Goal: Check status: Check status

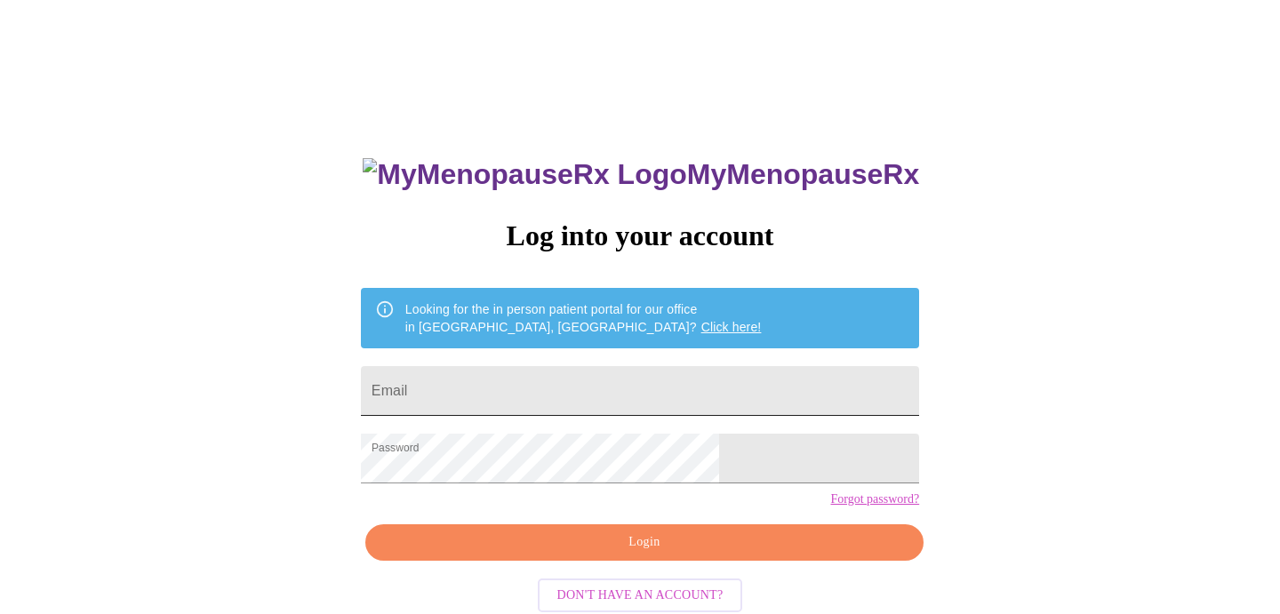
click at [626, 392] on input "Email" at bounding box center [640, 391] width 558 height 50
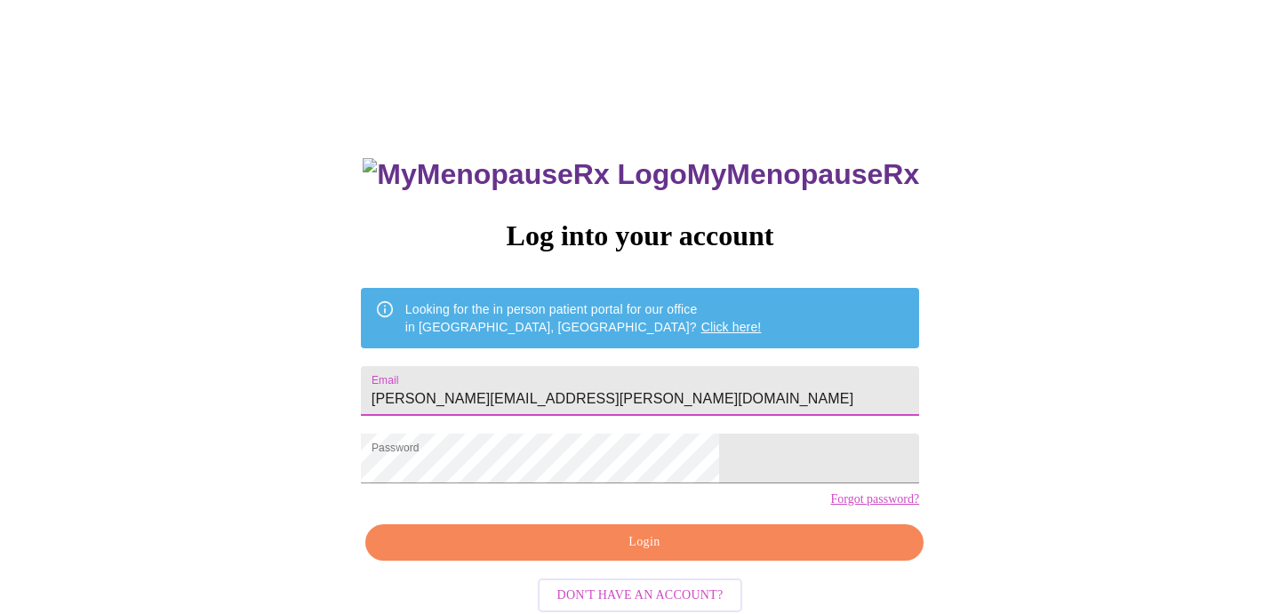
type input "andrea.gieg@gmail.com"
click at [642, 554] on span "Login" at bounding box center [644, 542] width 517 height 22
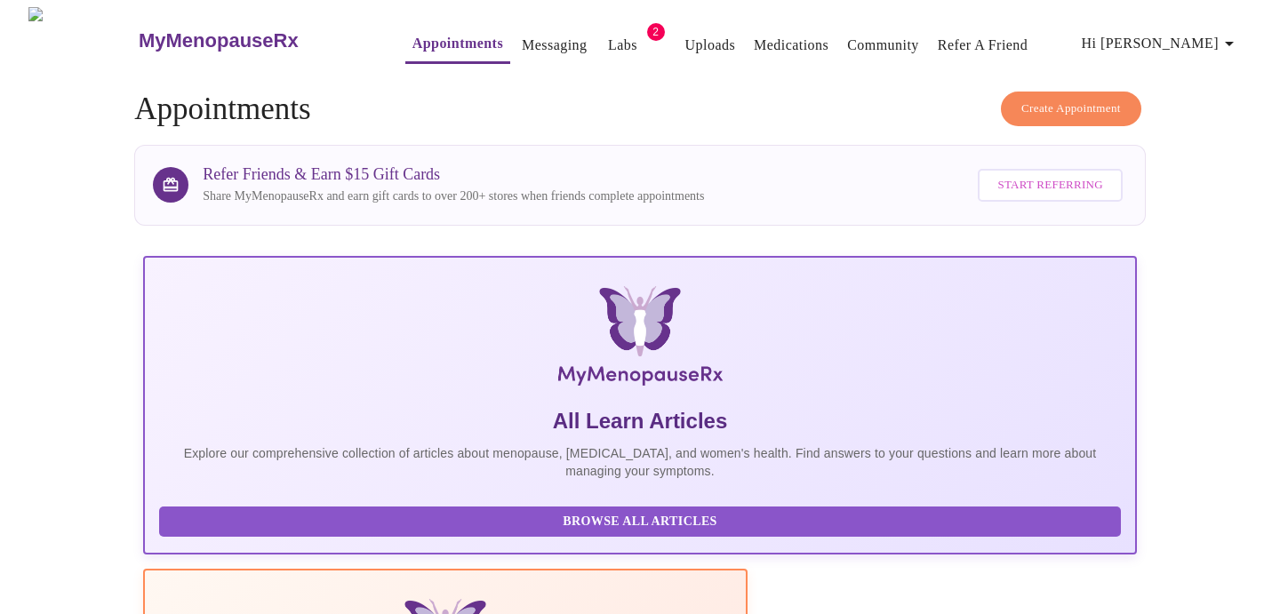
click at [608, 41] on link "Labs" at bounding box center [622, 45] width 29 height 25
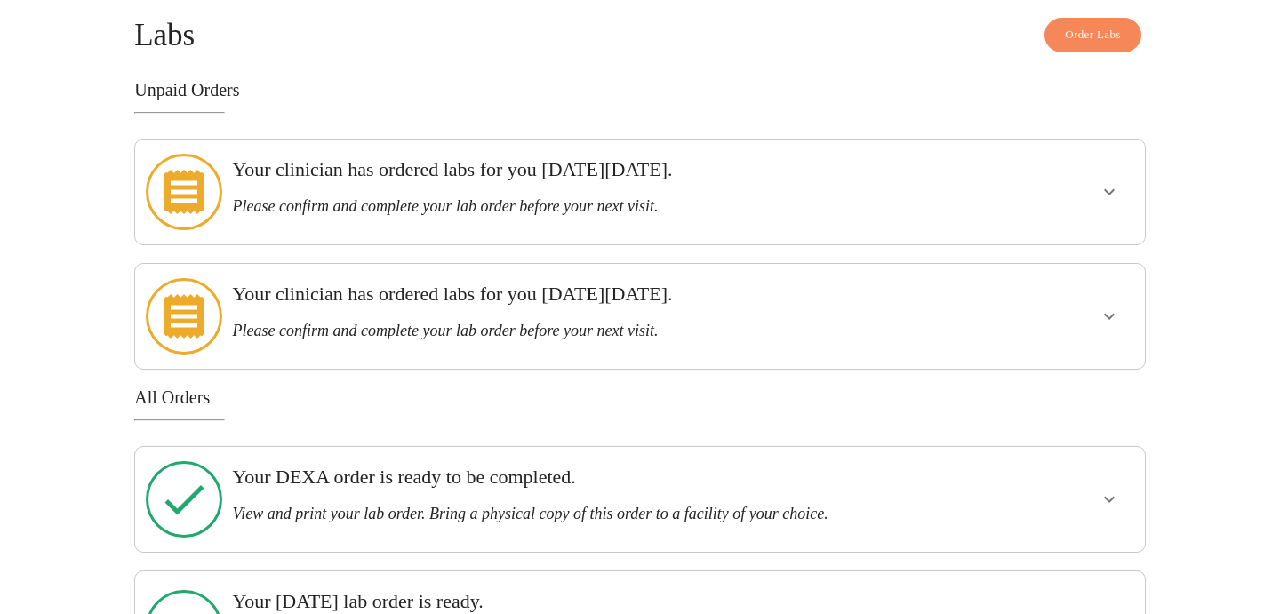
scroll to position [116, 0]
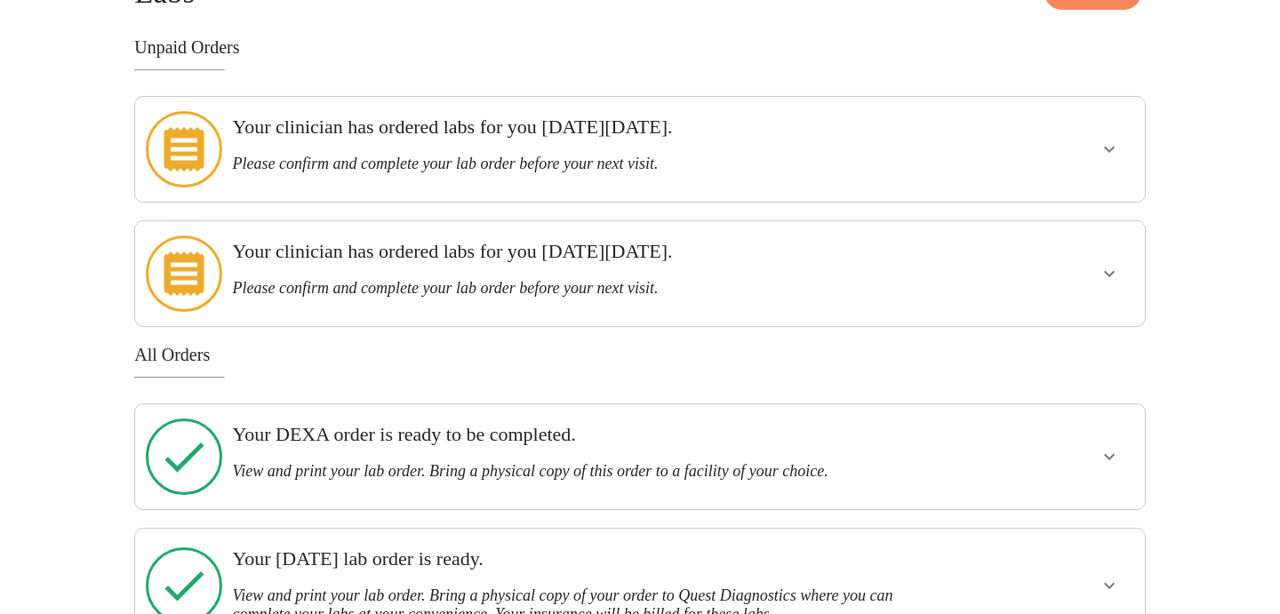
click at [1112, 446] on icon "show more" at bounding box center [1108, 456] width 21 height 21
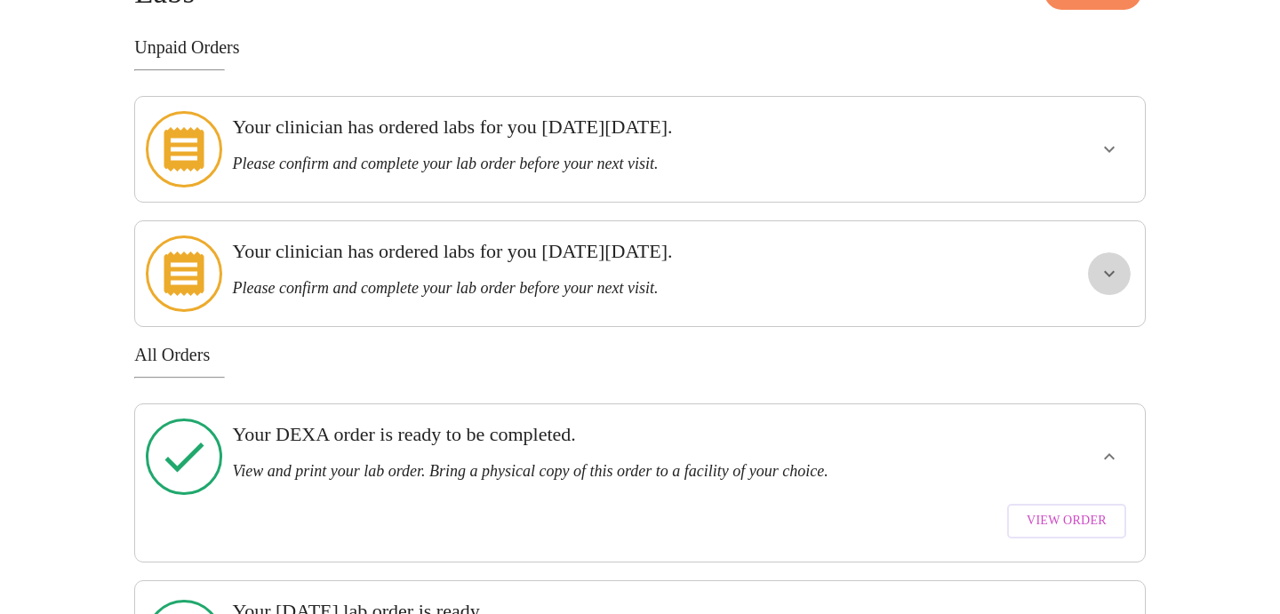
click at [1112, 263] on icon "show more" at bounding box center [1108, 273] width 21 height 21
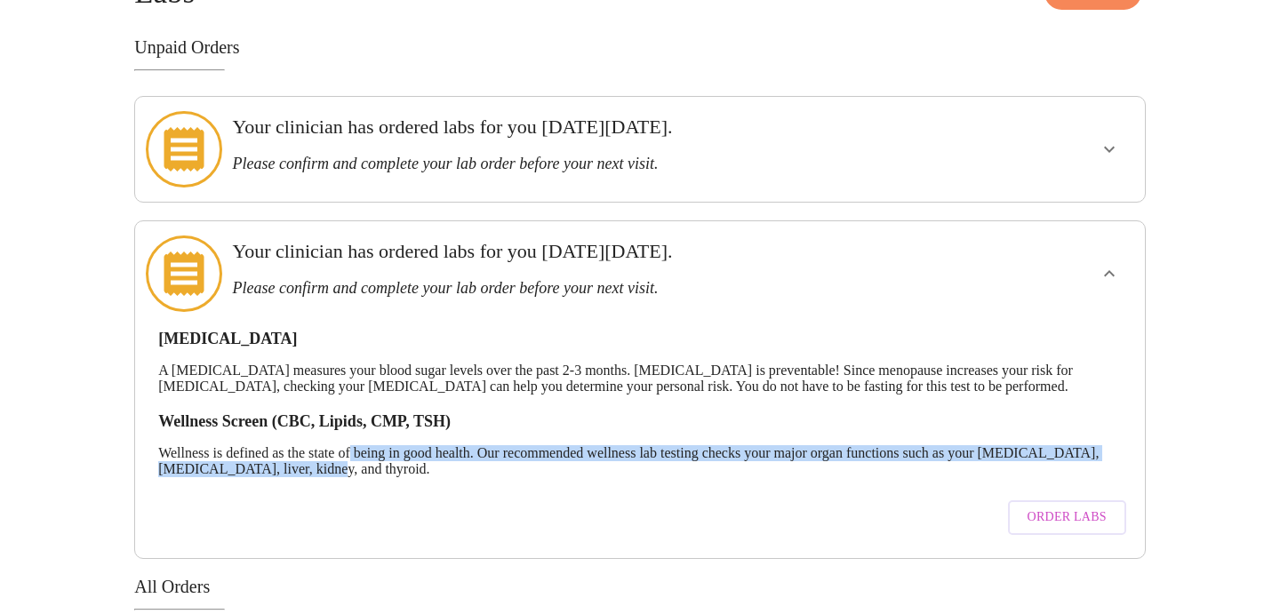
drag, startPoint x: 376, startPoint y: 406, endPoint x: 376, endPoint y: 437, distance: 31.1
click at [376, 445] on p "Wellness is defined as the state of being in good health. Our recommended welln…" at bounding box center [639, 461] width 963 height 32
click at [542, 445] on p "Wellness is defined as the state of being in good health. Our recommended welln…" at bounding box center [639, 461] width 963 height 32
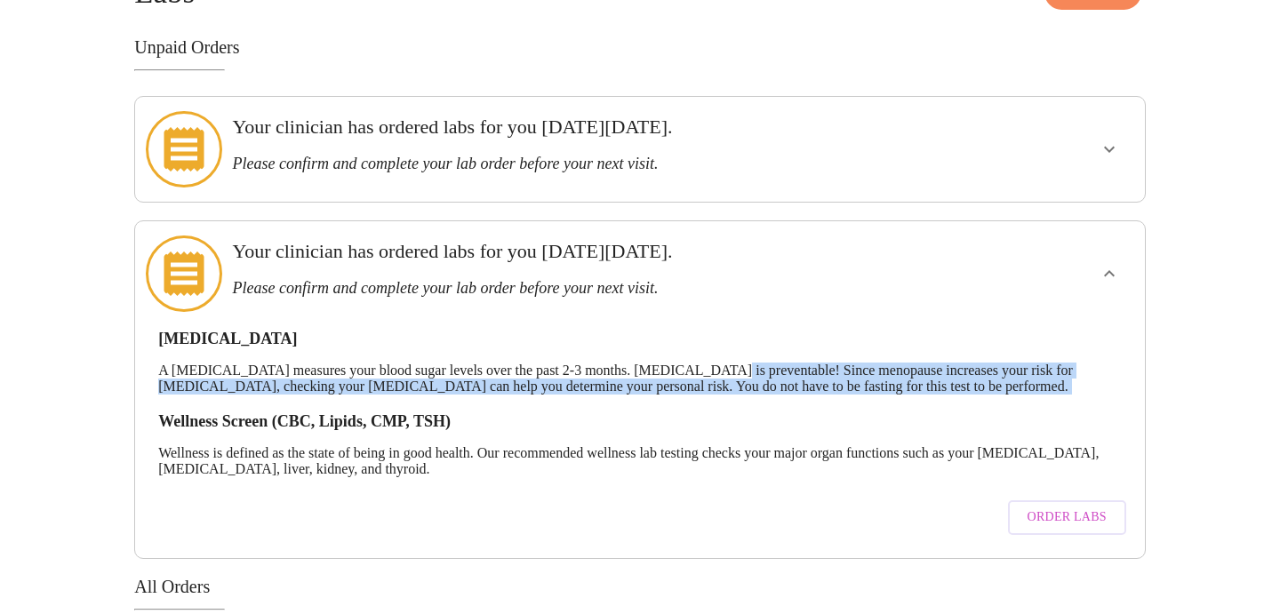
drag, startPoint x: 745, startPoint y: 321, endPoint x: 741, endPoint y: 358, distance: 37.5
click at [741, 358] on div "Hemoglobin A1c A hemoglobin A1c test measures your blood sugar levels over the …" at bounding box center [639, 428] width 981 height 232
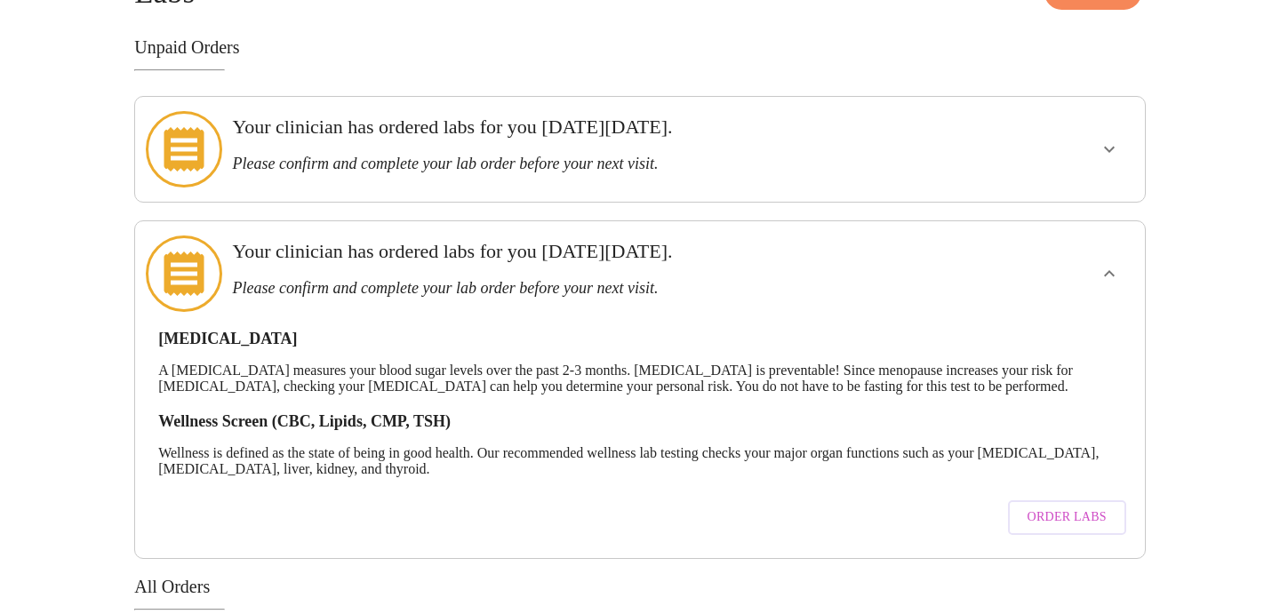
click at [1112, 143] on icon "show more" at bounding box center [1108, 149] width 21 height 21
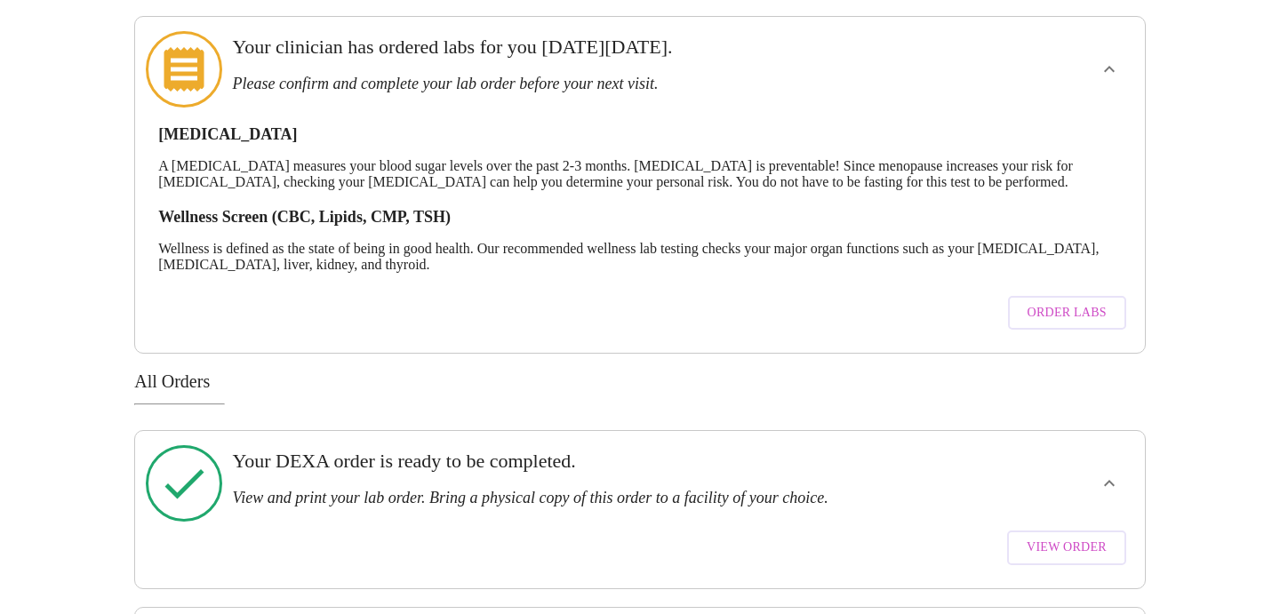
scroll to position [554, 0]
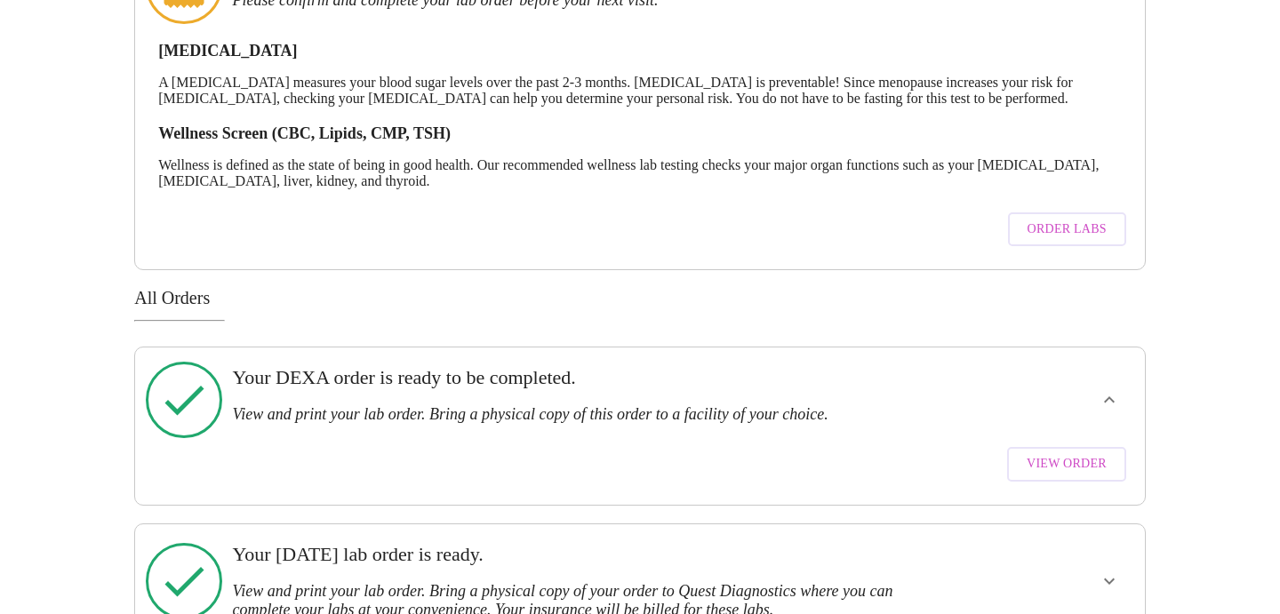
click at [1056, 453] on span "View Order" at bounding box center [1066, 464] width 80 height 22
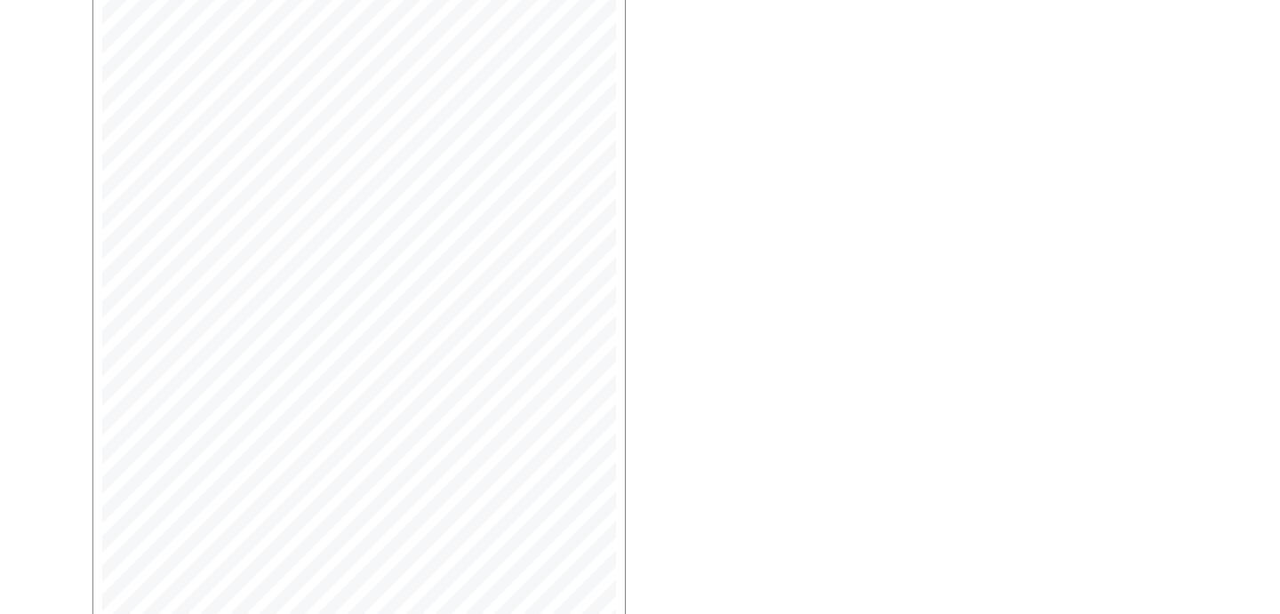
scroll to position [483, 0]
click at [181, 549] on span "Open Larger PDF" at bounding box center [173, 560] width 115 height 22
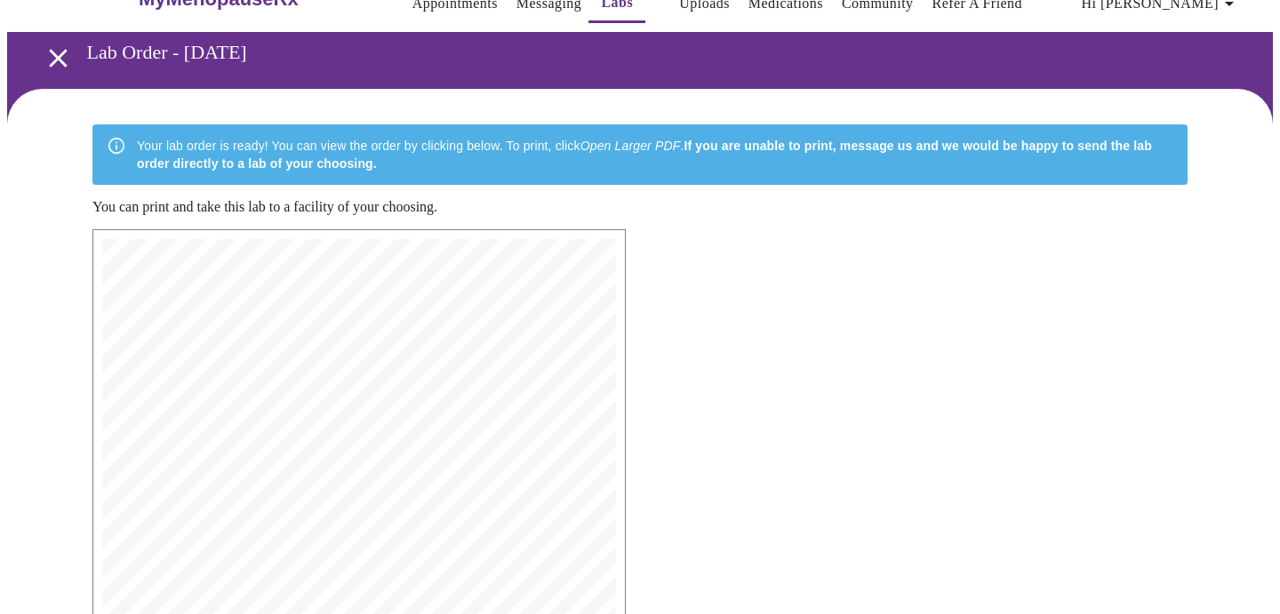
scroll to position [0, 0]
